Goal: Transaction & Acquisition: Purchase product/service

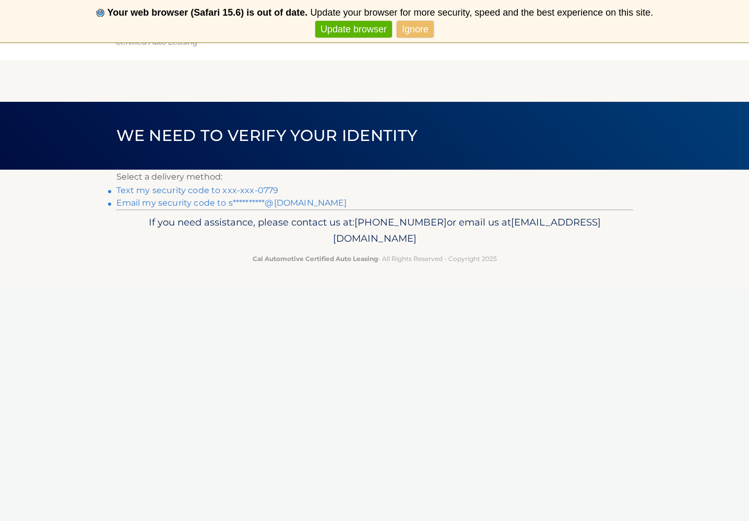
click at [127, 189] on link "Text my security code to xxx-xxx-0779" at bounding box center [197, 190] width 162 height 10
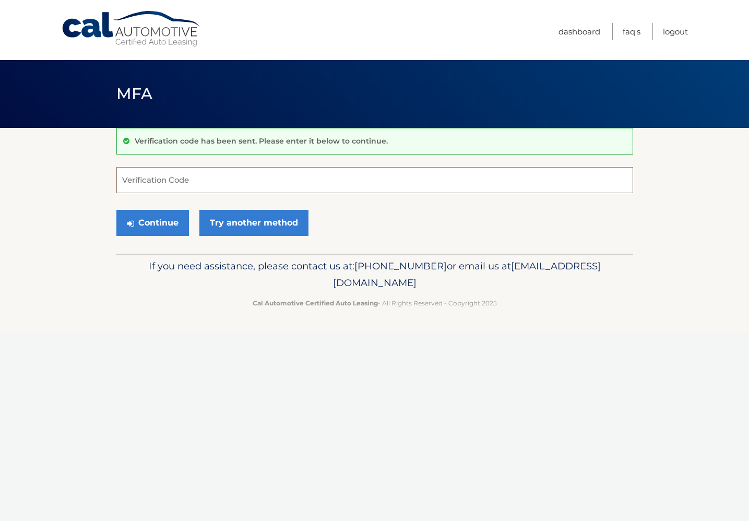
click at [161, 182] on input "Verification Code" at bounding box center [374, 180] width 516 height 26
type input "768641"
click at [152, 222] on button "Continue" at bounding box center [152, 223] width 73 height 26
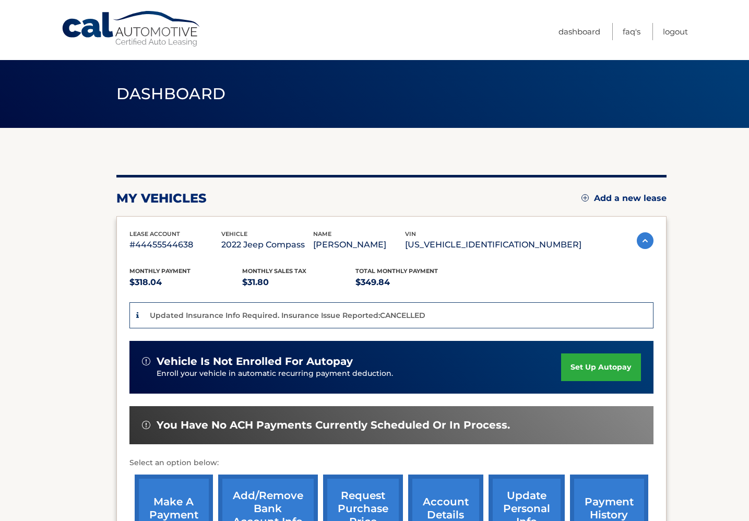
drag, startPoint x: 172, startPoint y: 487, endPoint x: 181, endPoint y: 478, distance: 12.5
click at [172, 487] on link "make a payment" at bounding box center [174, 508] width 78 height 68
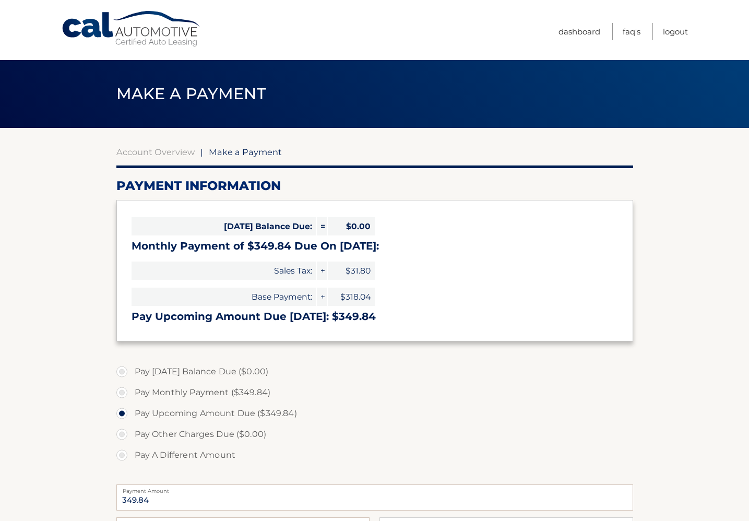
select select "ZGU3MTk0NjMtMTJmMi00ODkyLWI1ZTMtMTEyZDBiYjE2Nzc3"
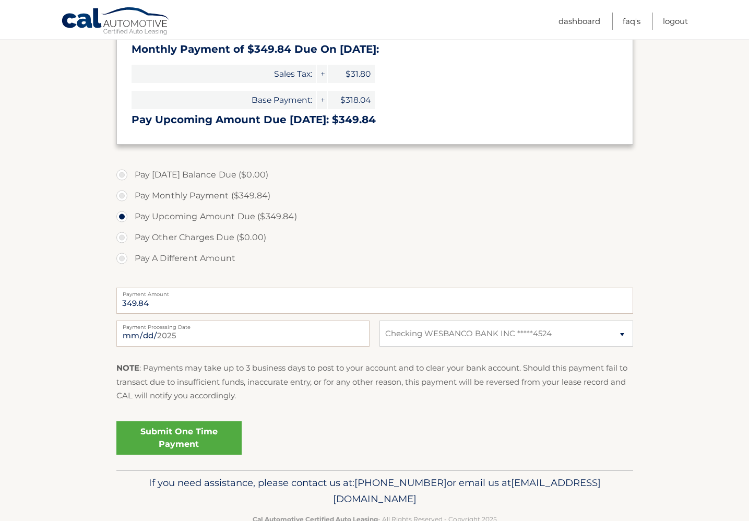
scroll to position [198, 0]
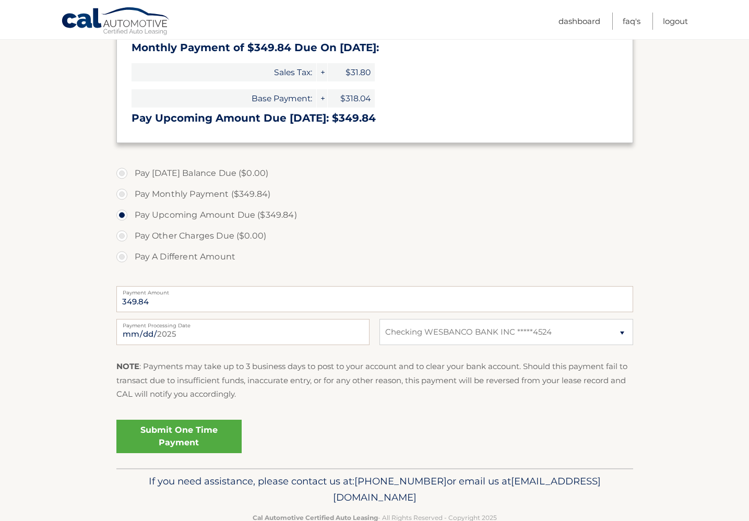
click at [214, 435] on link "Submit One Time Payment" at bounding box center [178, 435] width 125 height 33
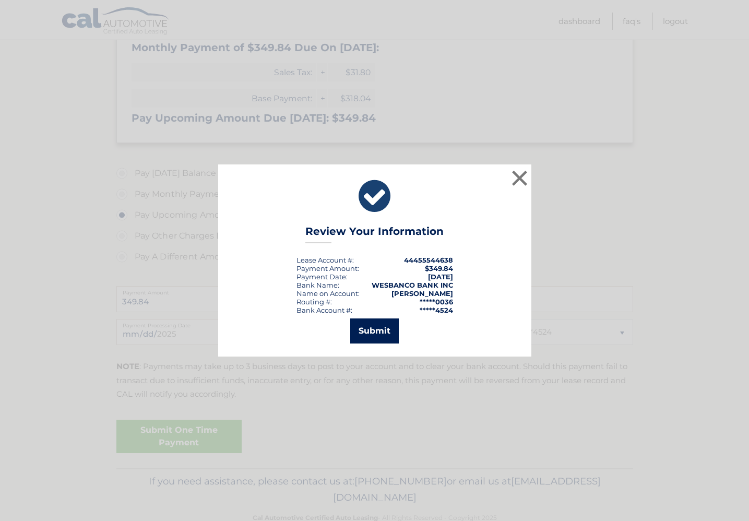
click at [364, 328] on button "Submit" at bounding box center [374, 330] width 49 height 25
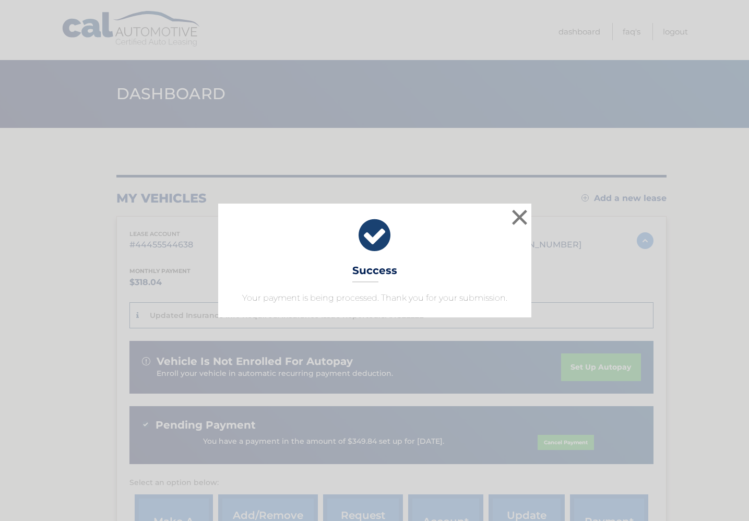
click at [412, 152] on div "× Success Your payment is being processed. Thank you for your submission. Loadi…" at bounding box center [374, 260] width 749 height 521
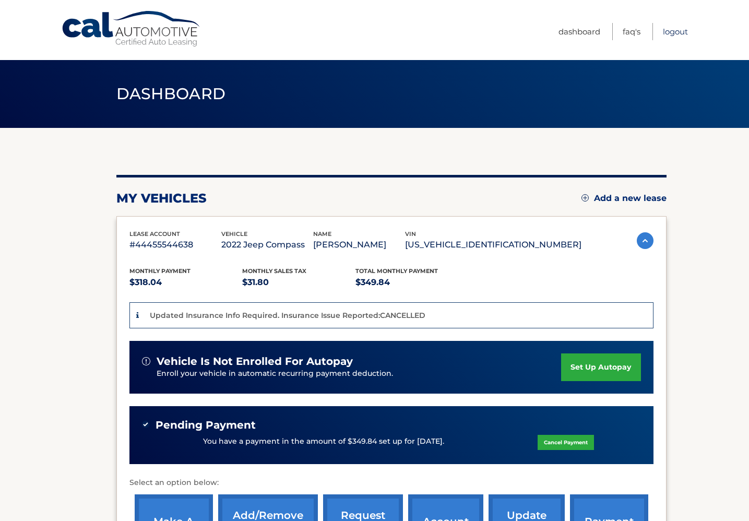
click at [670, 32] on link "Logout" at bounding box center [675, 31] width 25 height 17
